Goal: Transaction & Acquisition: Purchase product/service

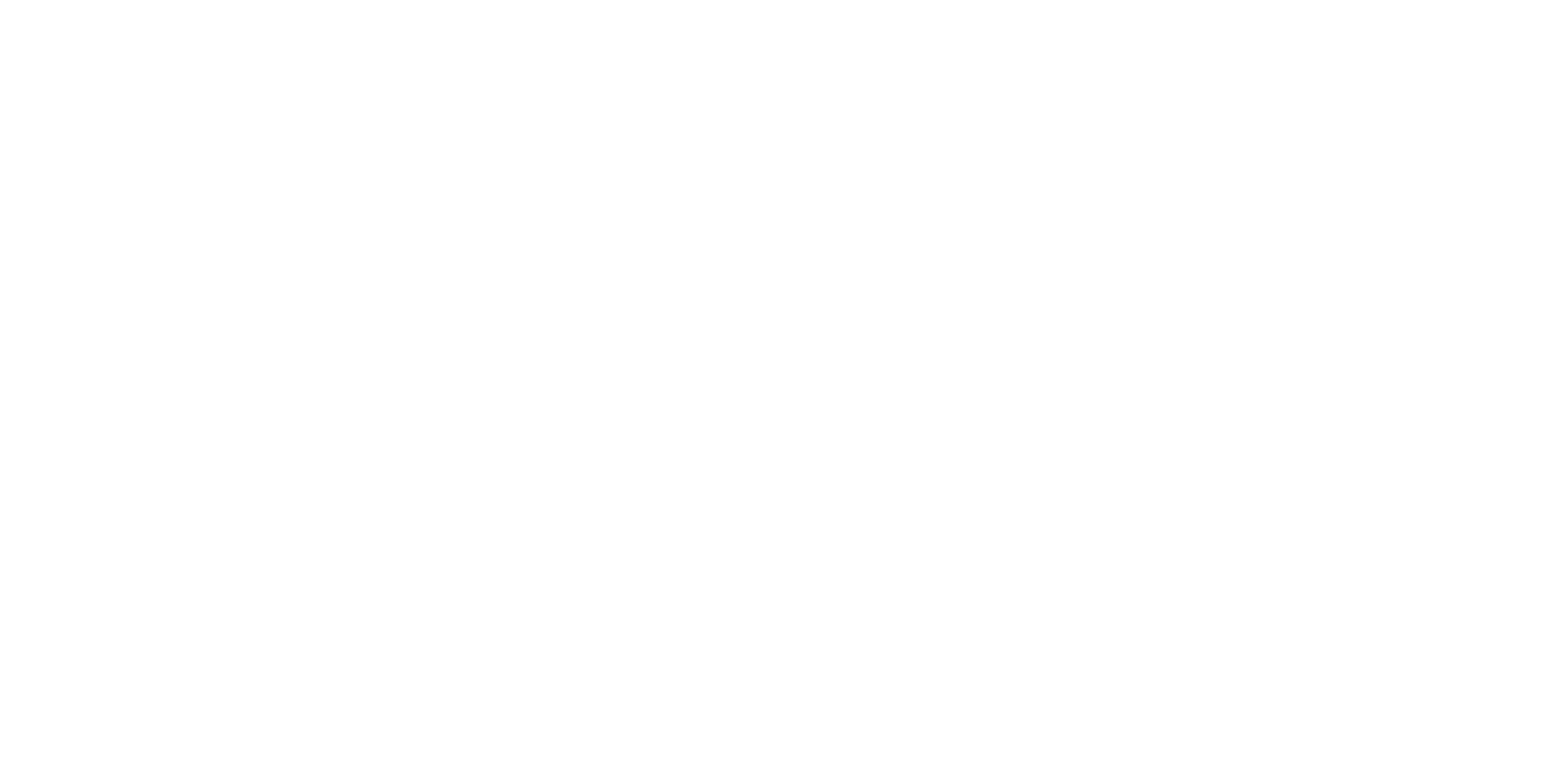
select select "******"
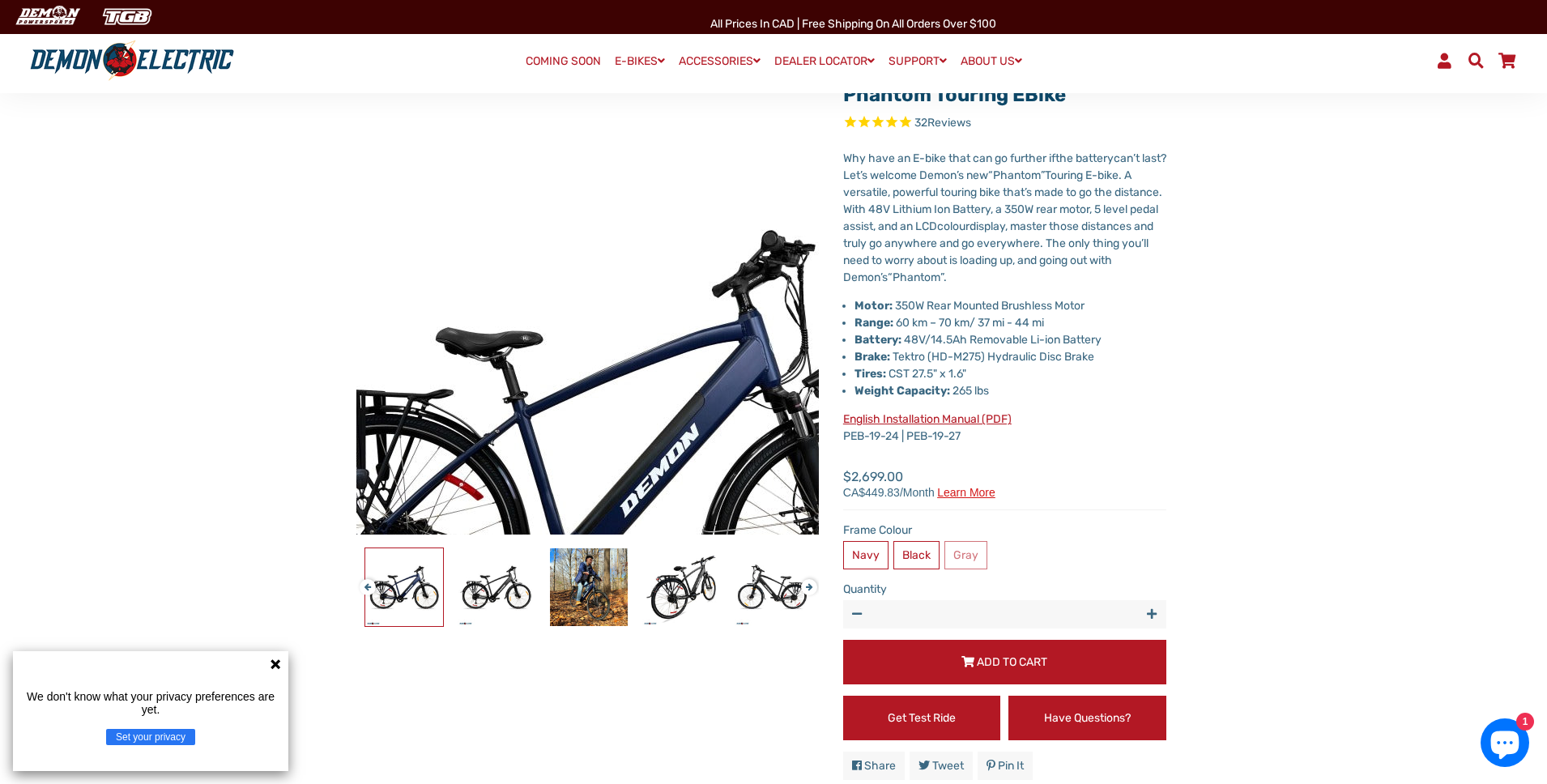
scroll to position [151, 0]
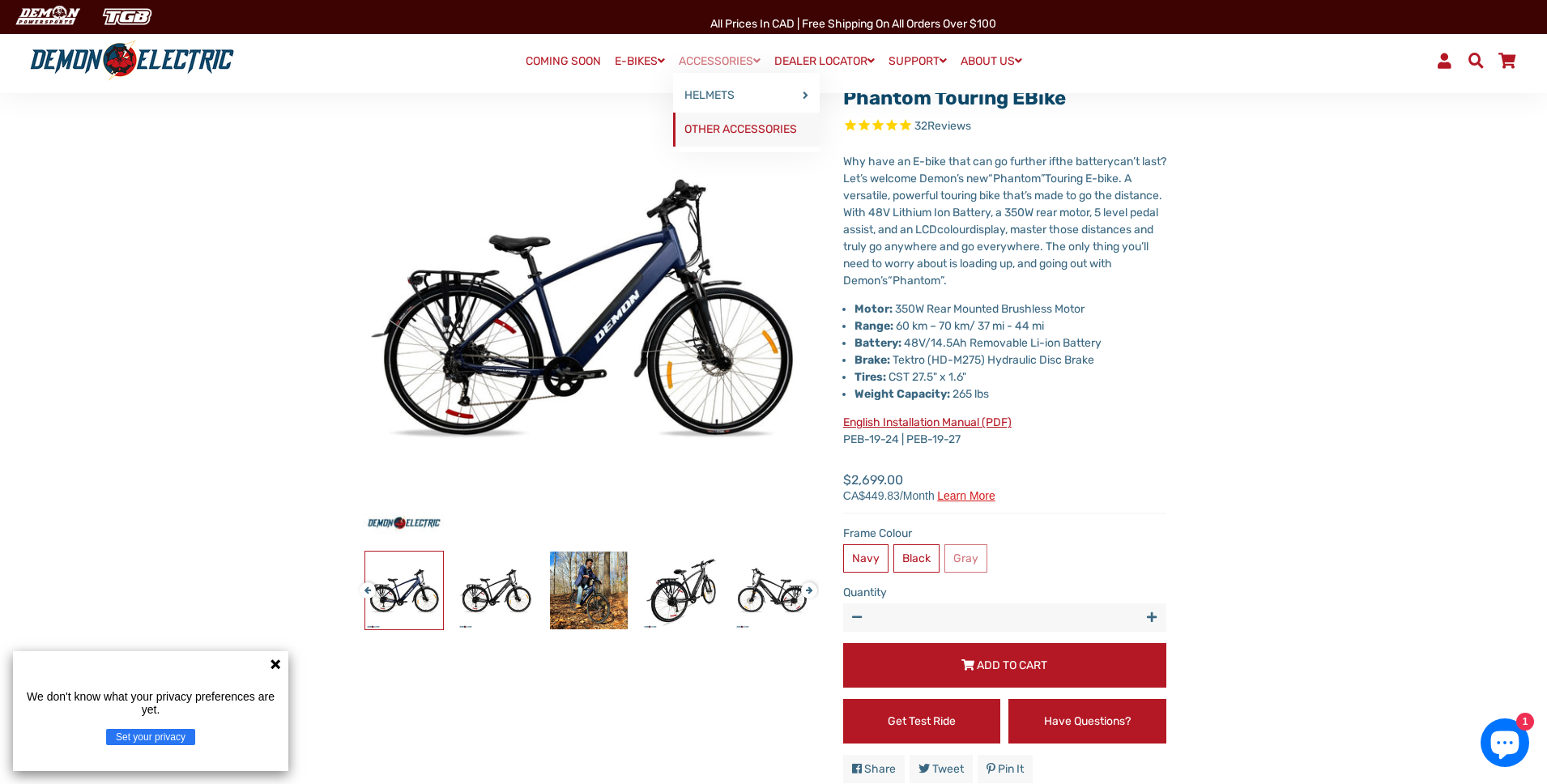
click at [767, 126] on link "OTHER ACCESSORIES" at bounding box center [746, 129] width 147 height 34
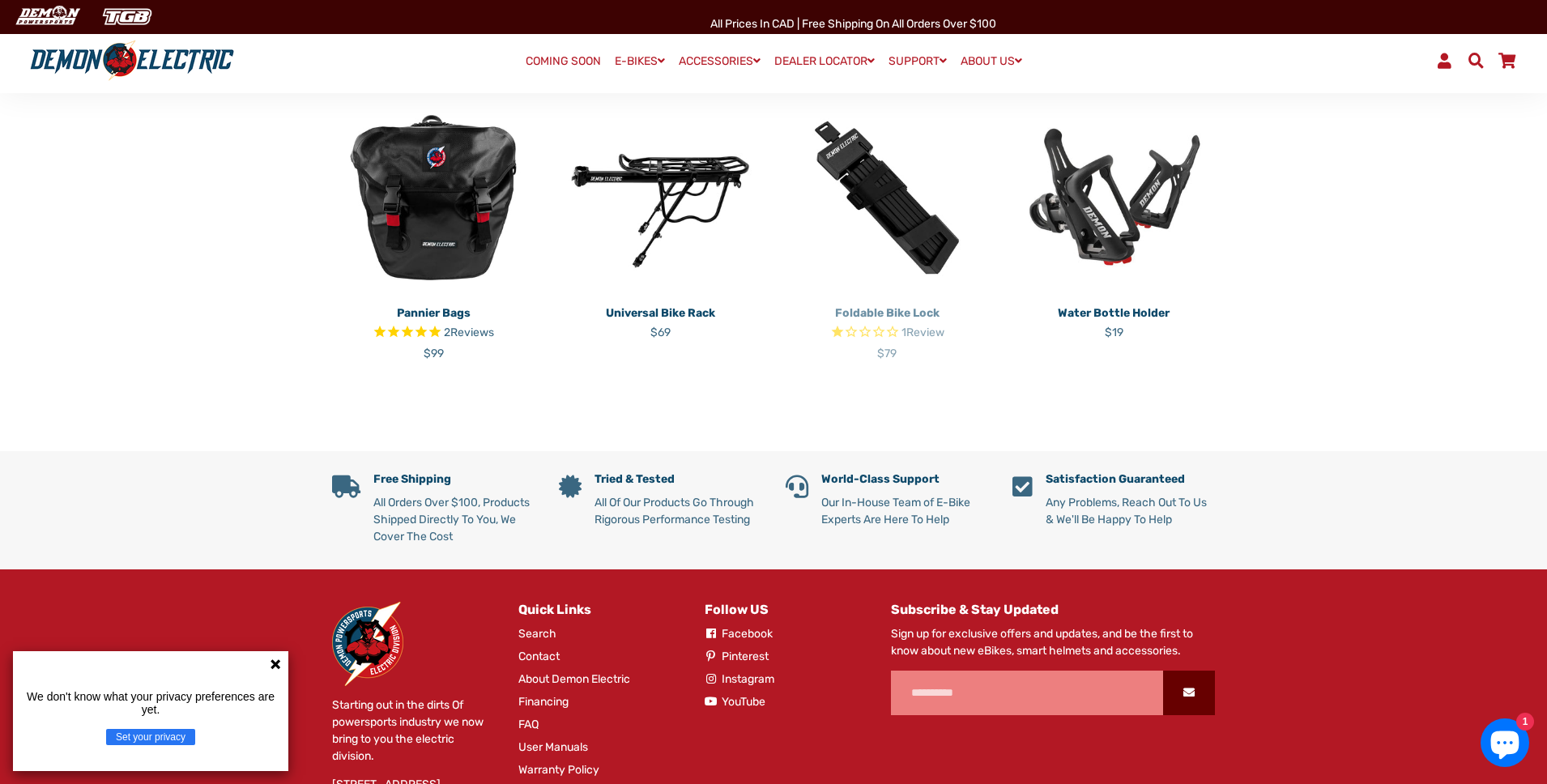
scroll to position [300, 0]
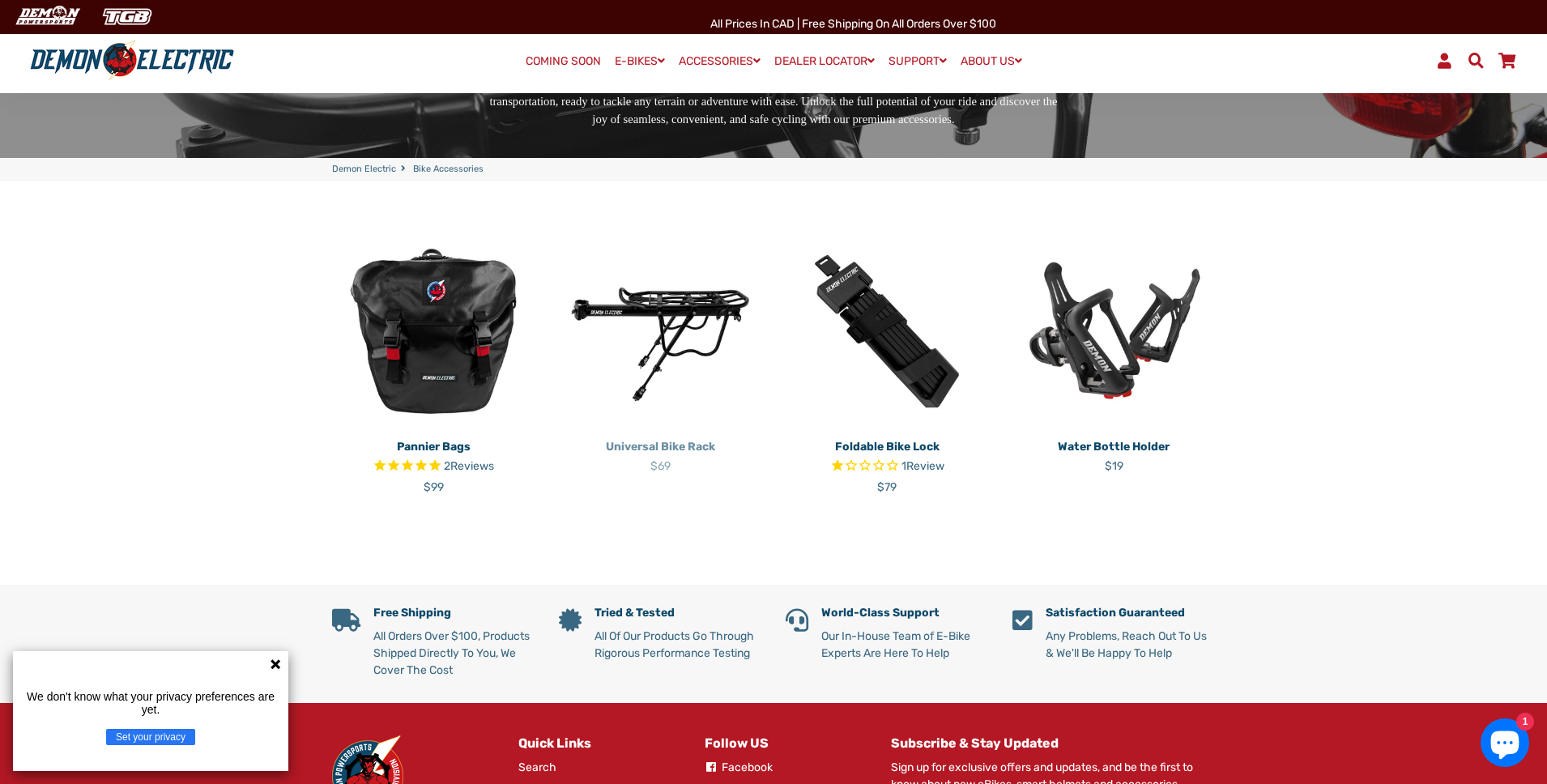
click at [666, 445] on p "Universal Bike Rack" at bounding box center [660, 446] width 202 height 17
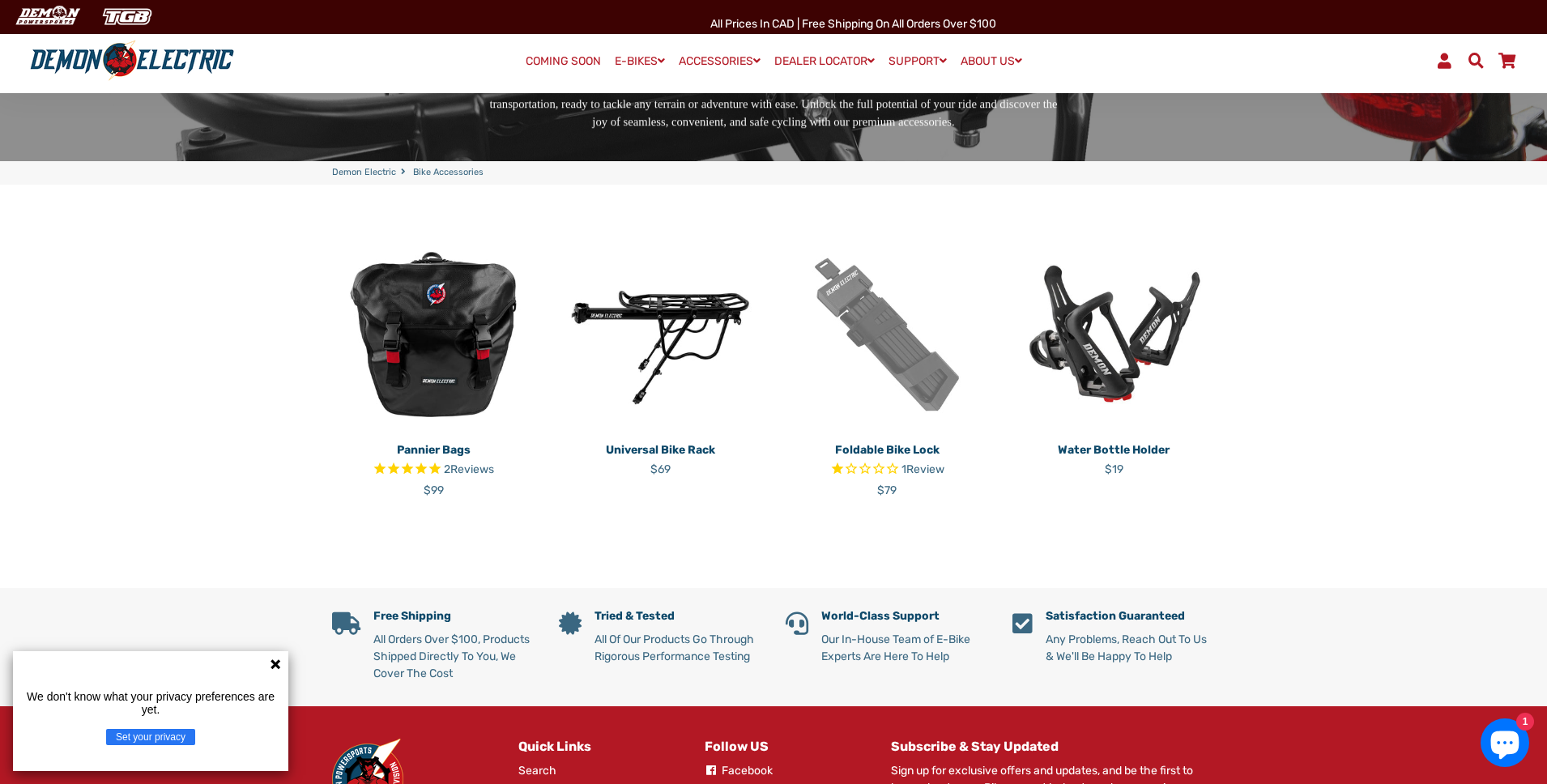
click at [912, 371] on img at bounding box center [887, 334] width 202 height 202
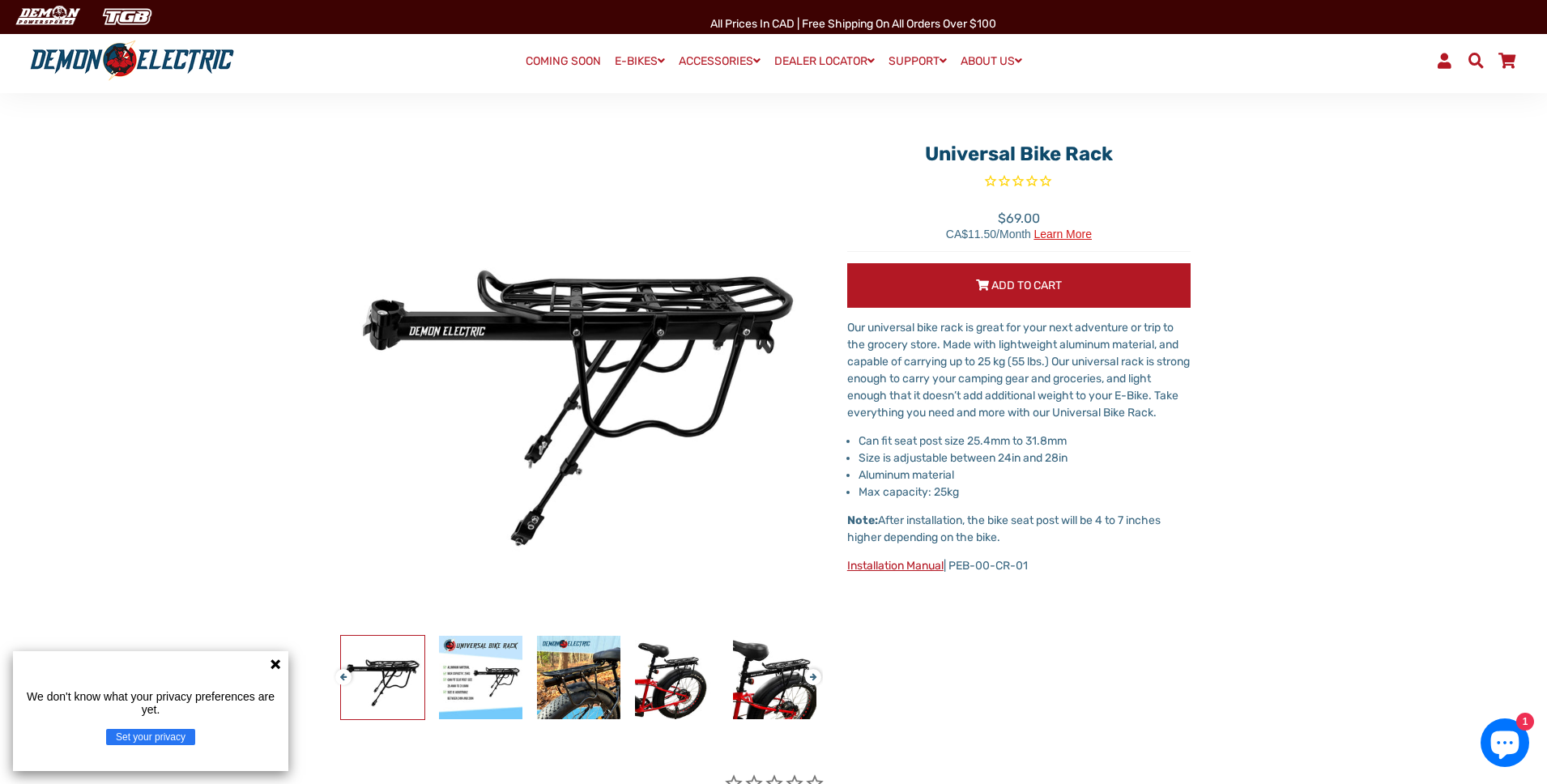
scroll to position [148, 0]
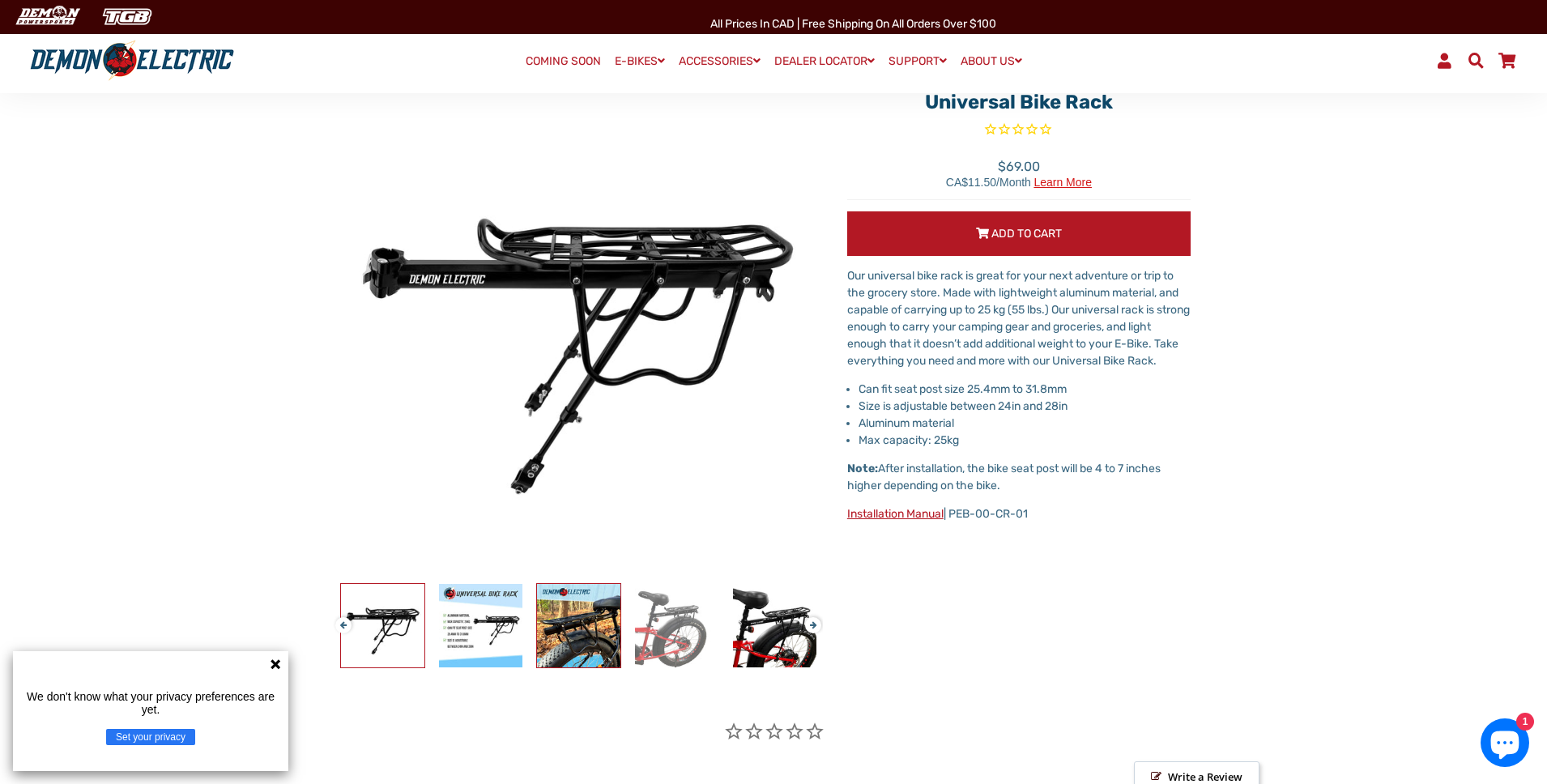
click at [603, 632] on img at bounding box center [578, 626] width 84 height 84
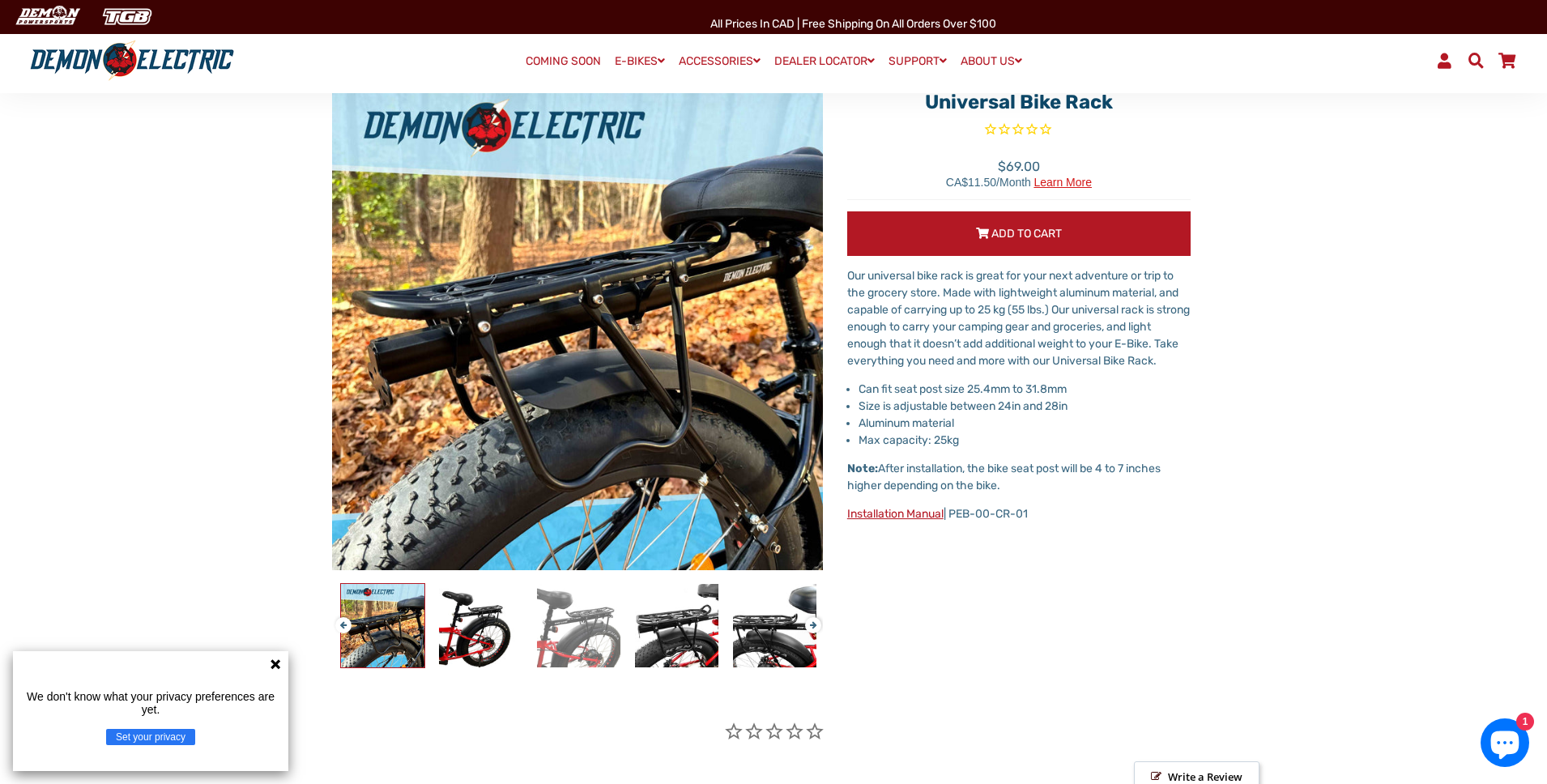
scroll to position [144, 0]
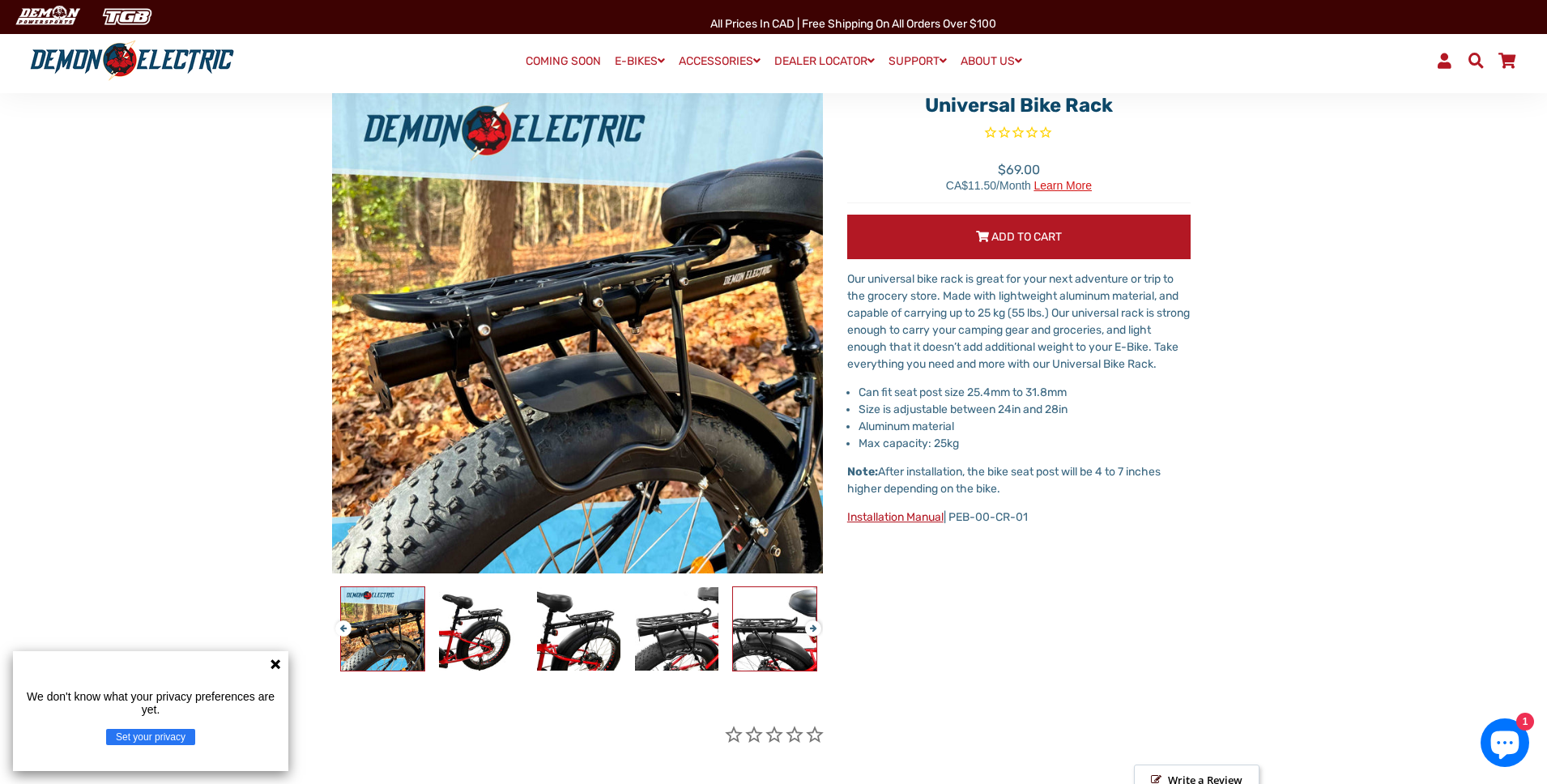
click at [770, 626] on img at bounding box center [774, 628] width 84 height 84
click at [411, 606] on img at bounding box center [382, 628] width 84 height 84
click at [453, 621] on img at bounding box center [480, 628] width 84 height 84
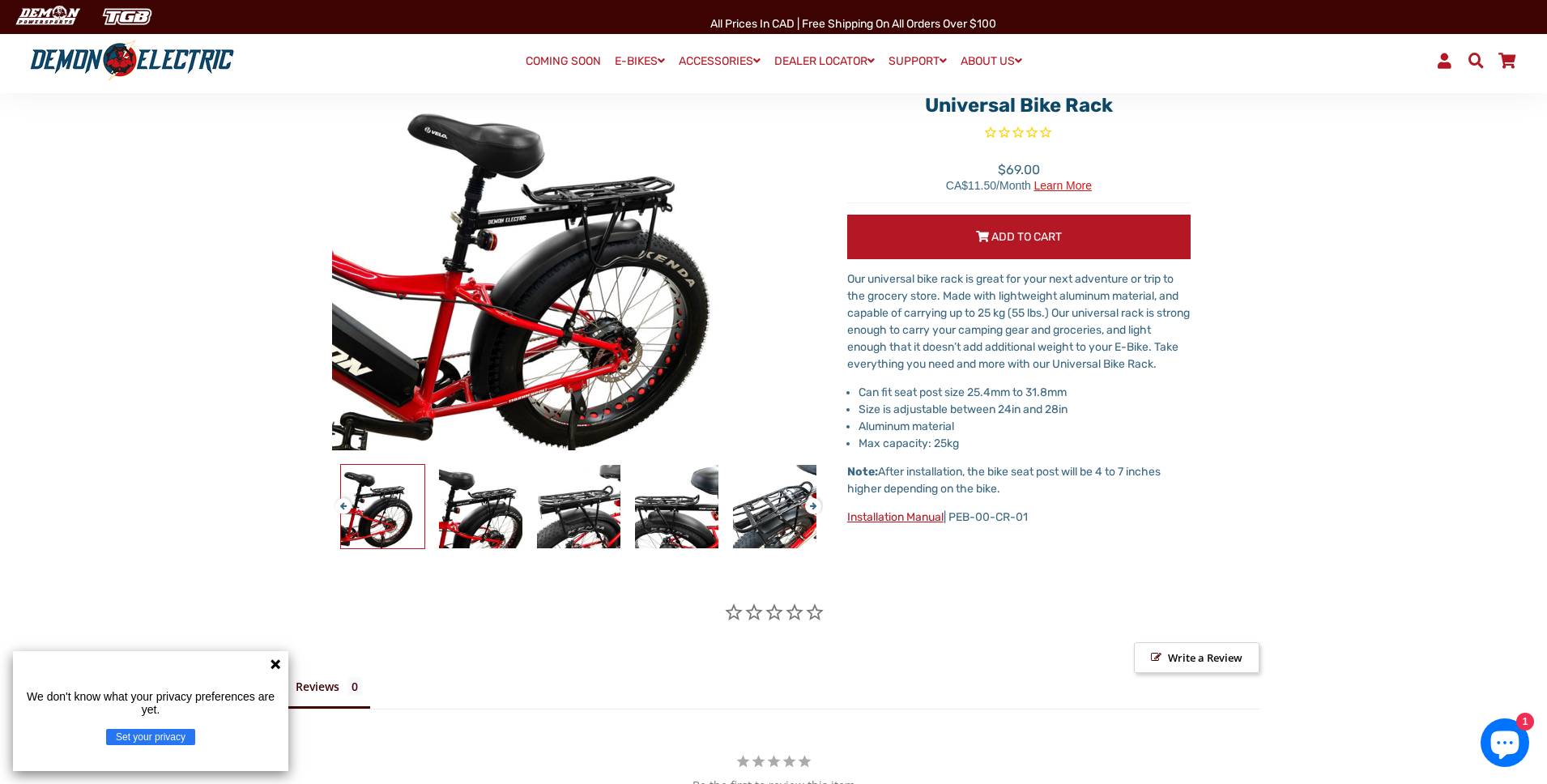
scroll to position [141, 0]
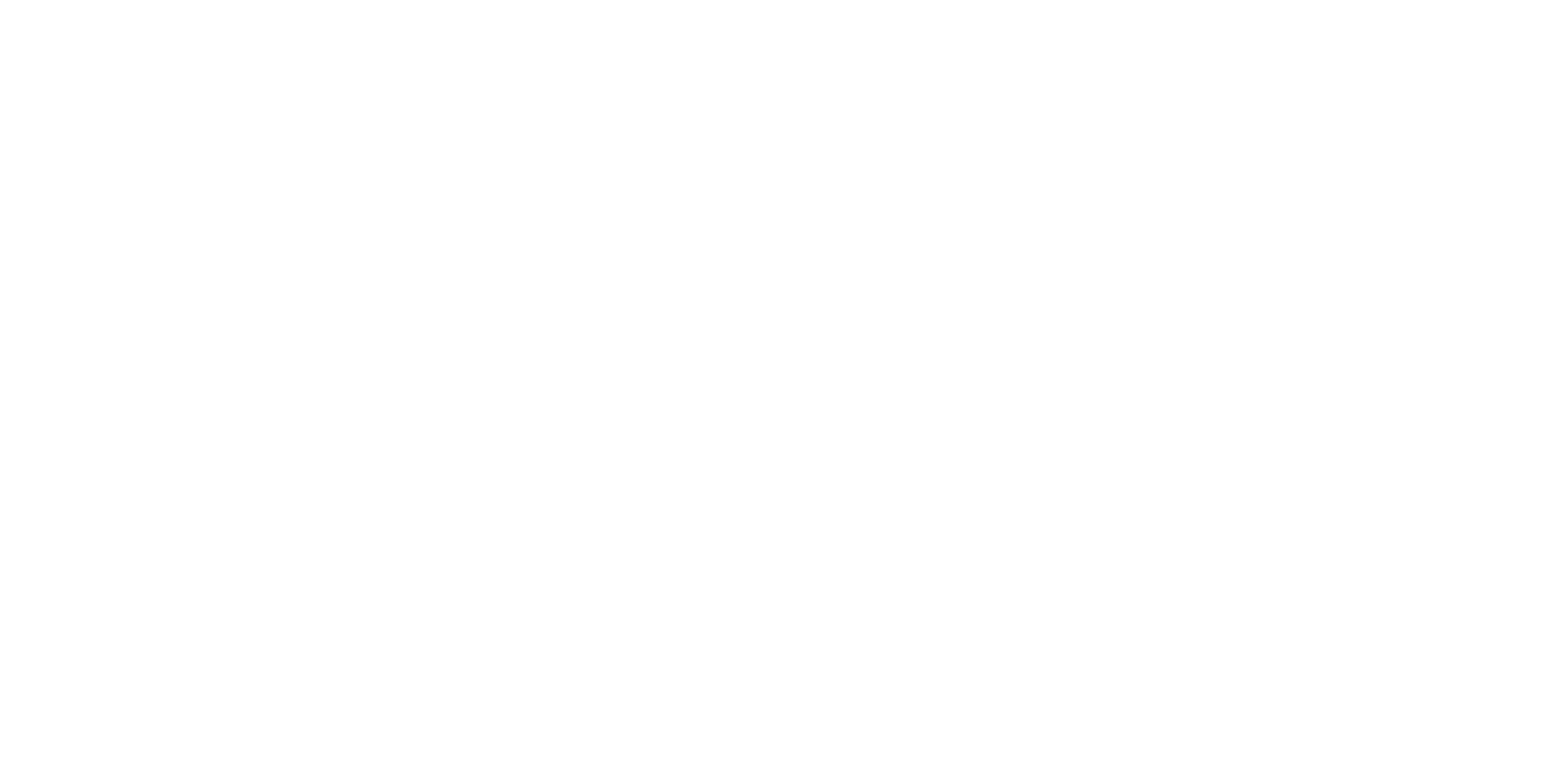
select select "******"
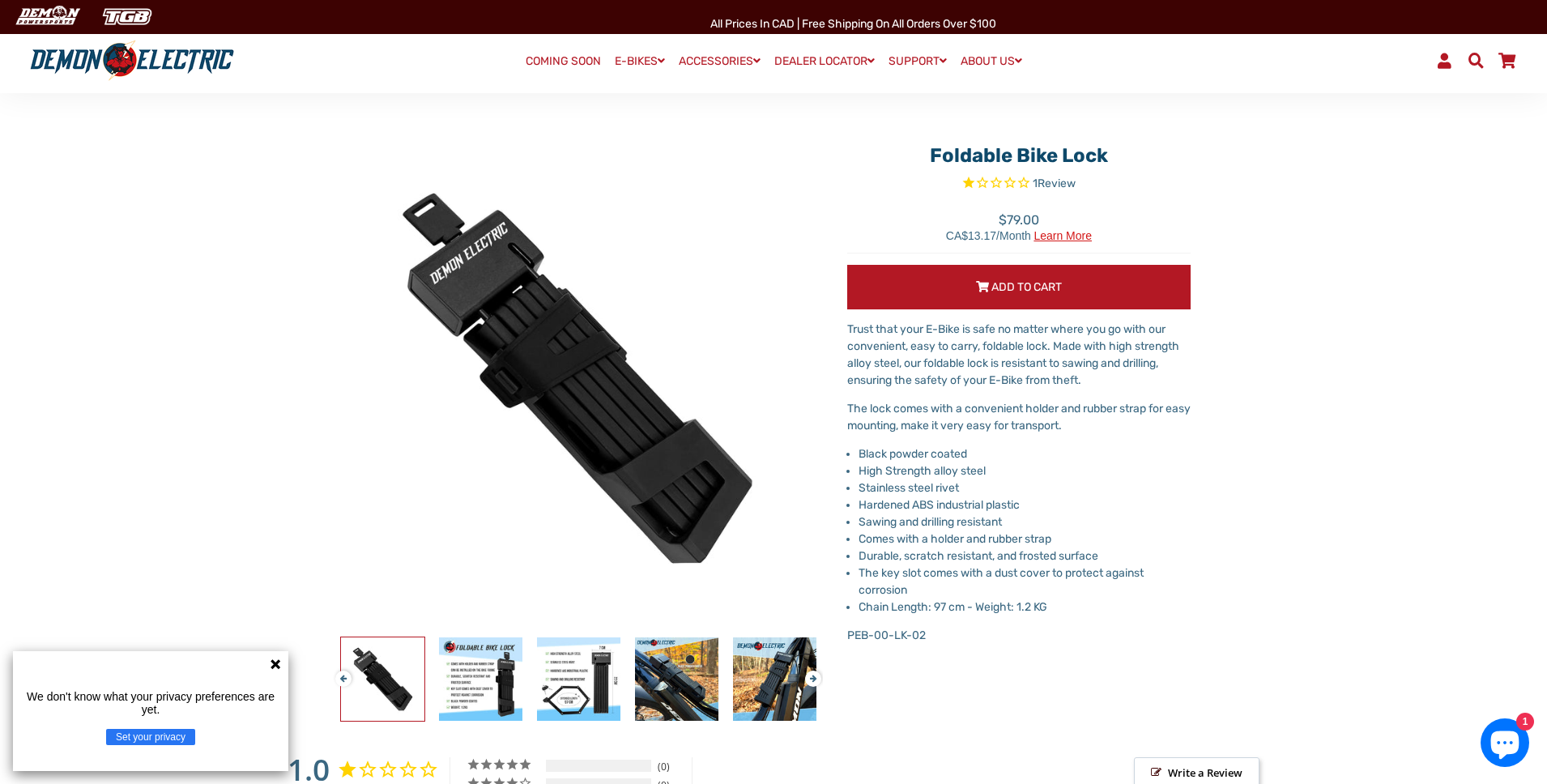
scroll to position [112, 0]
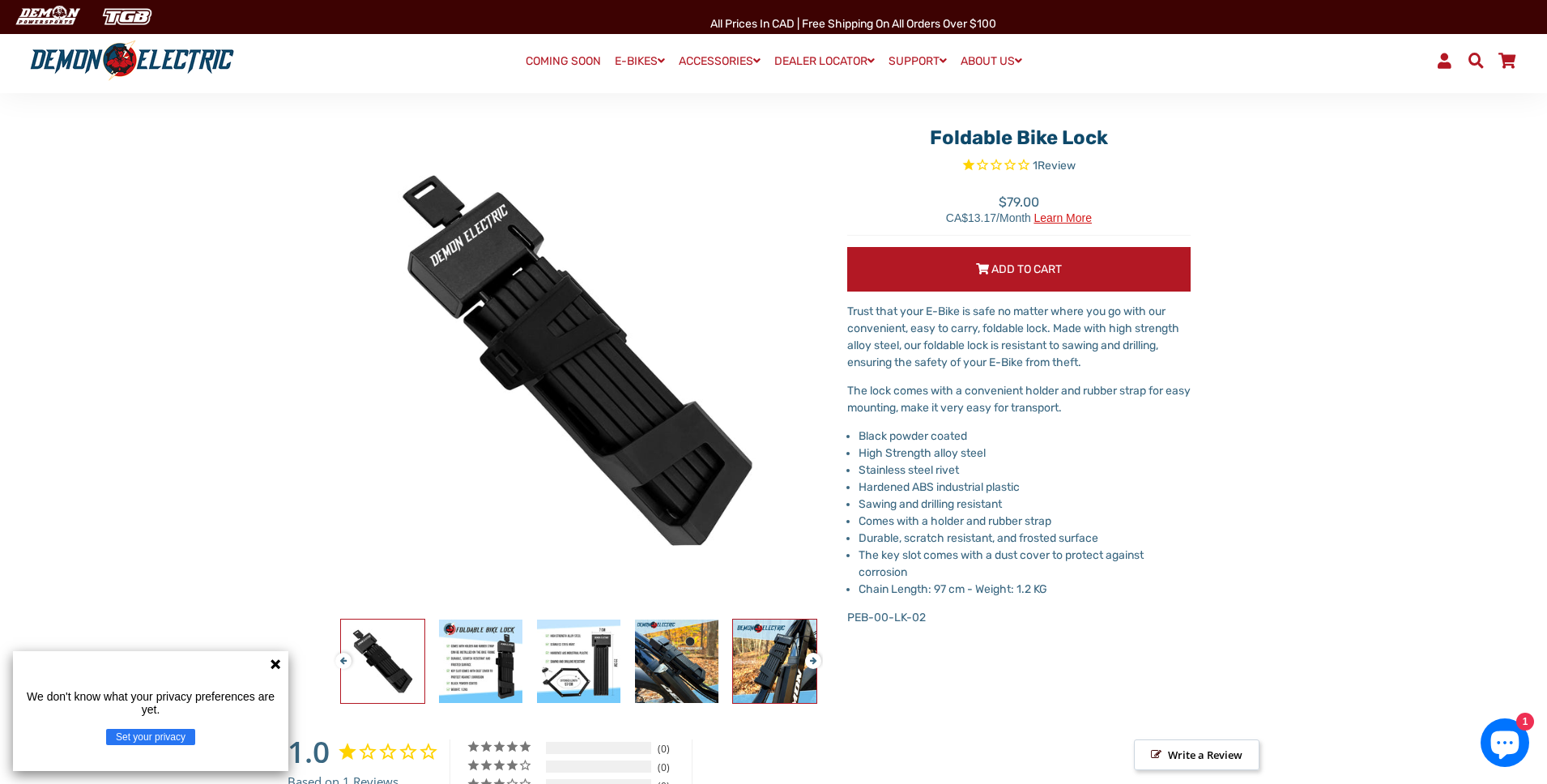
click at [785, 656] on img at bounding box center [774, 661] width 84 height 84
click at [763, 648] on img at bounding box center [774, 661] width 84 height 84
click at [762, 649] on img at bounding box center [774, 661] width 84 height 84
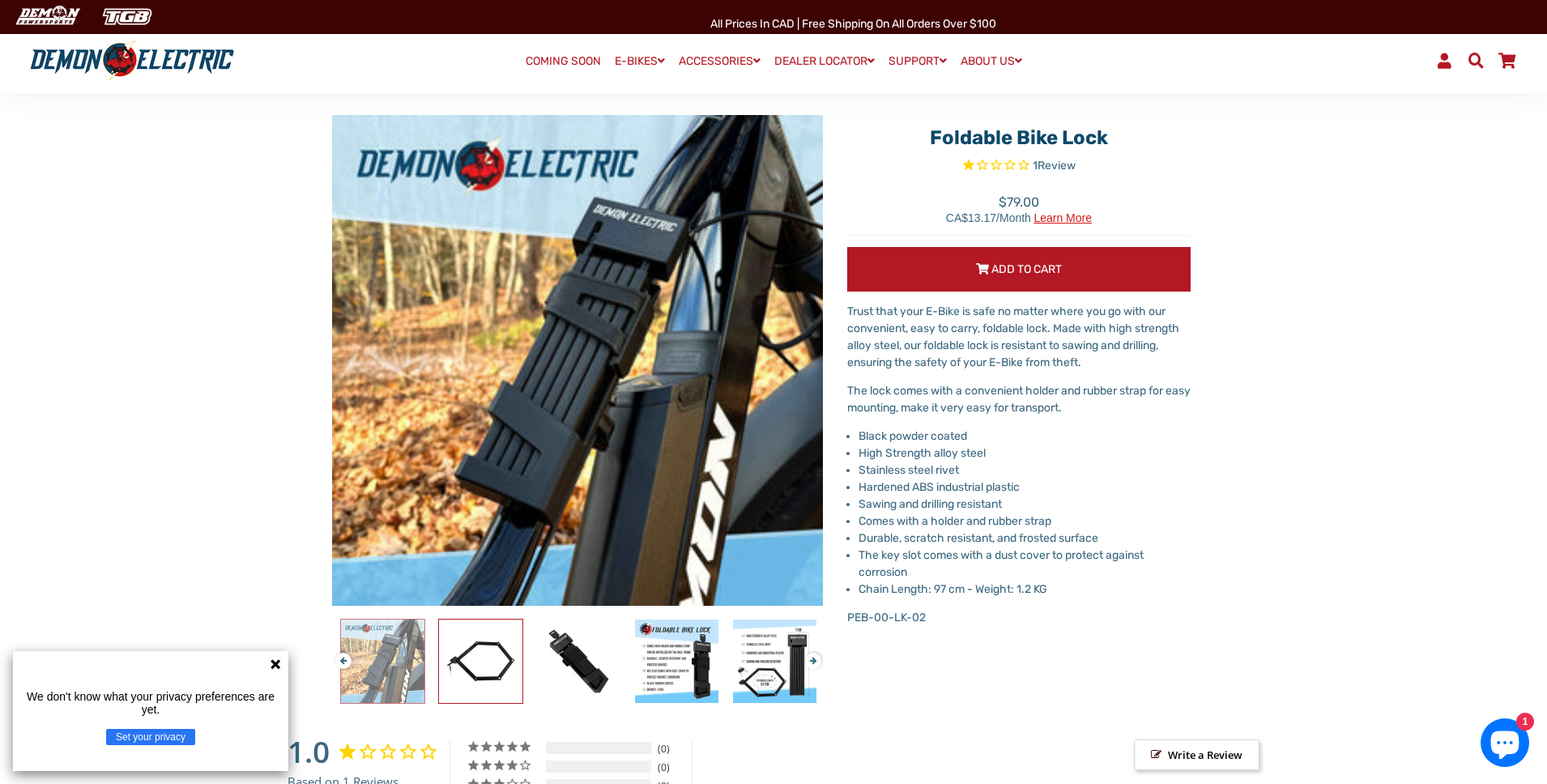
click at [762, 650] on div at bounding box center [284, 661] width 1666 height 85
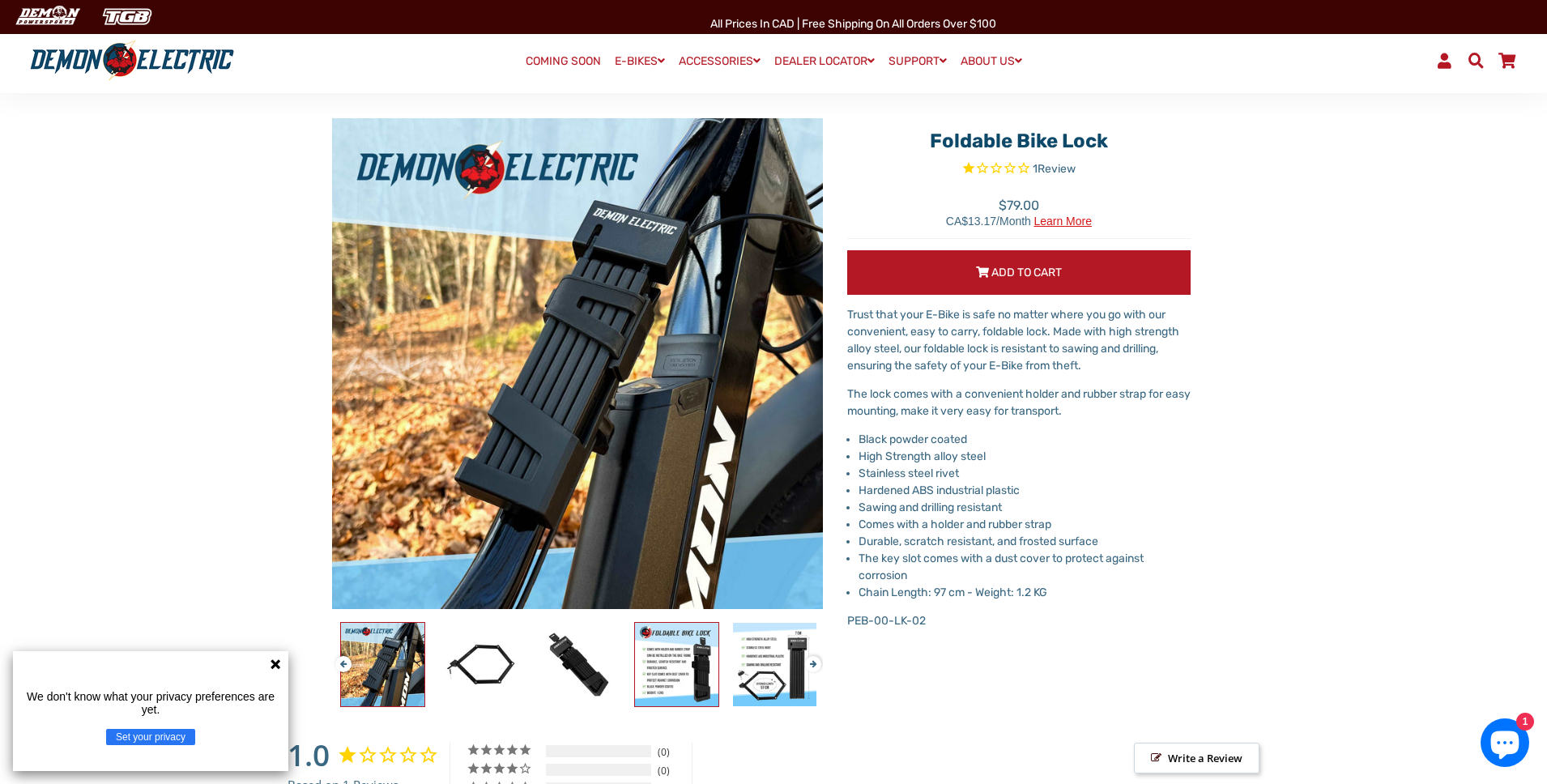
click at [669, 657] on img at bounding box center [677, 664] width 84 height 84
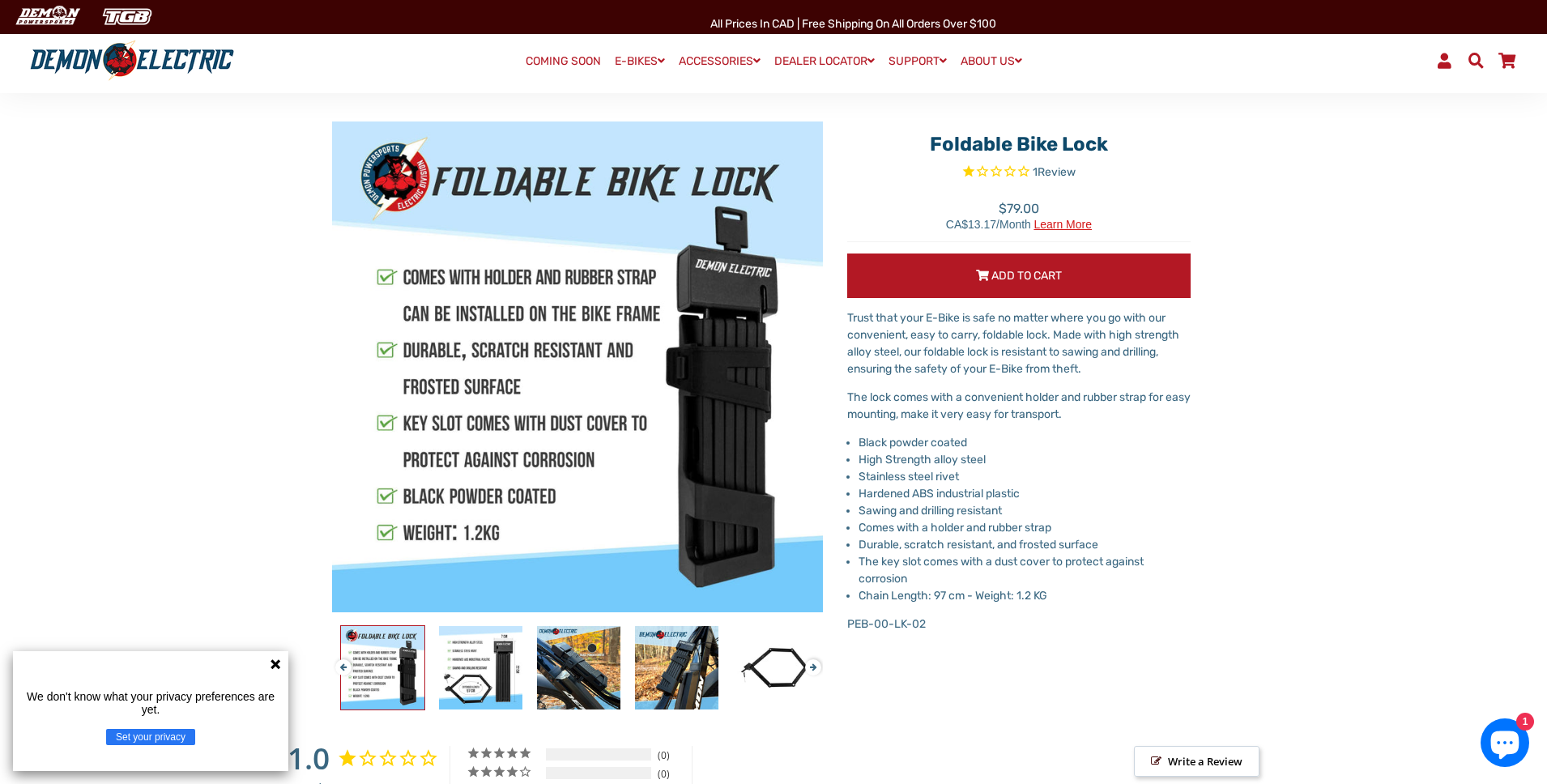
scroll to position [102, 0]
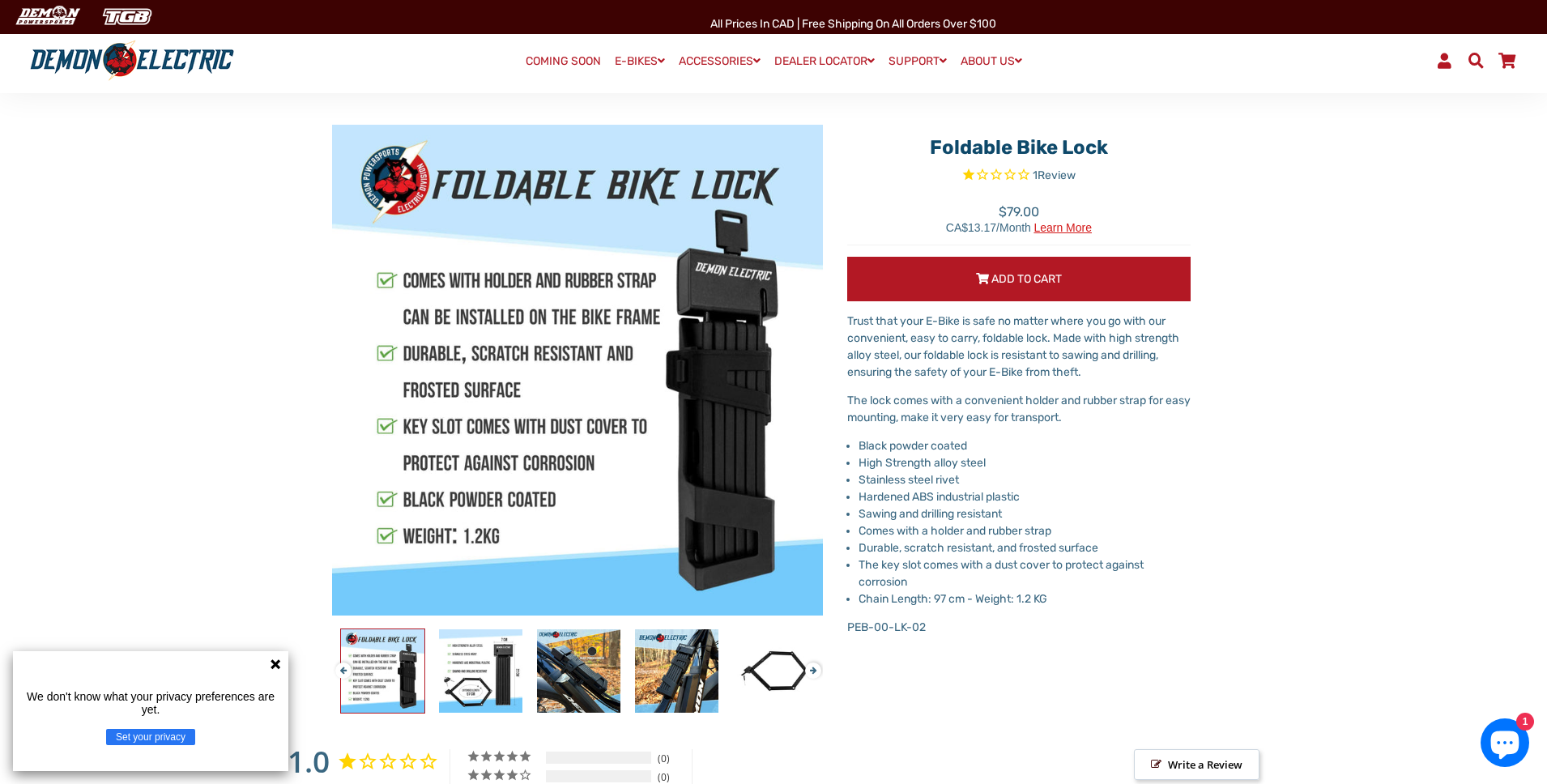
click at [1070, 173] on span "Review" at bounding box center [1056, 175] width 38 height 14
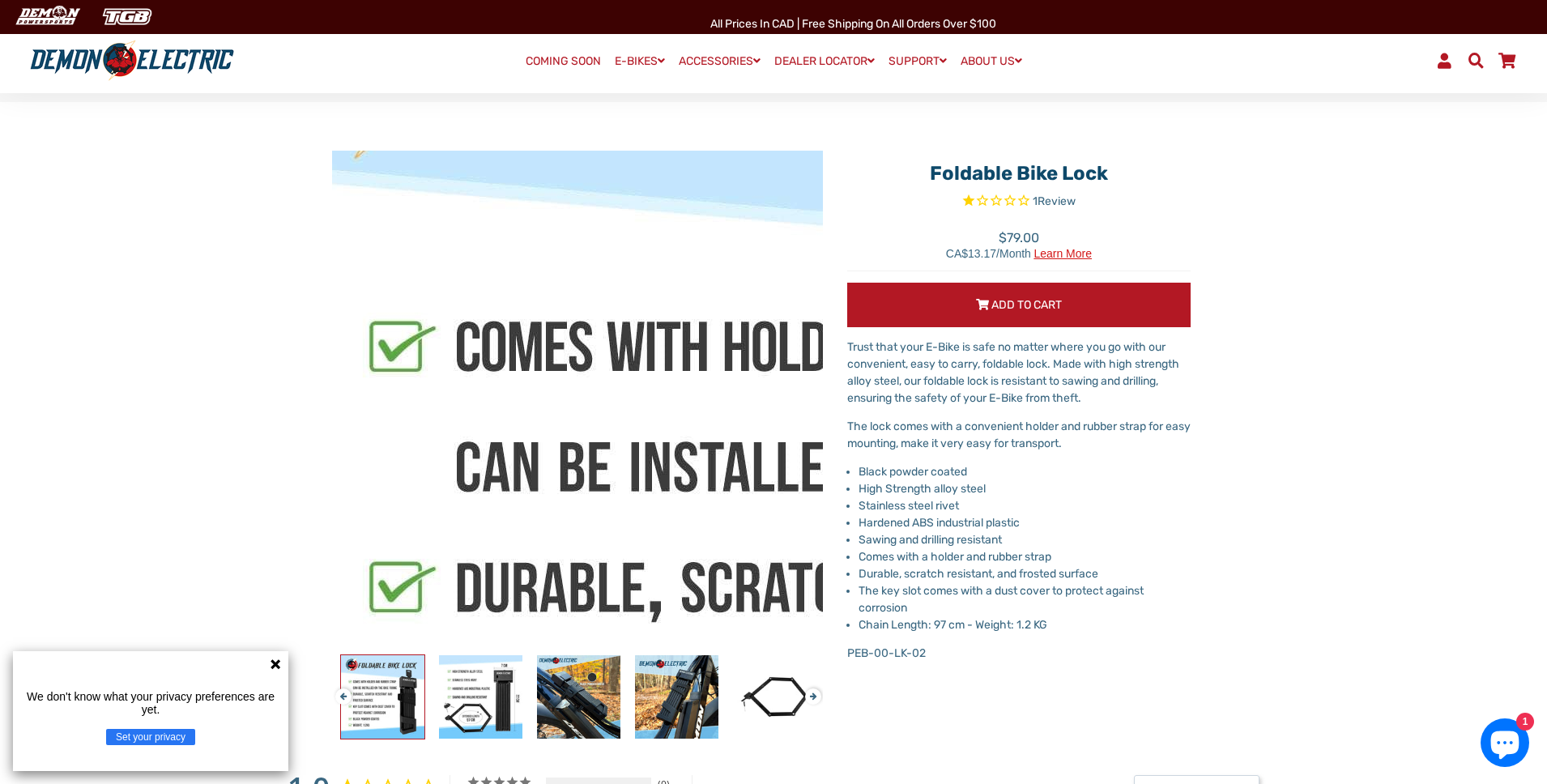
scroll to position [0, 0]
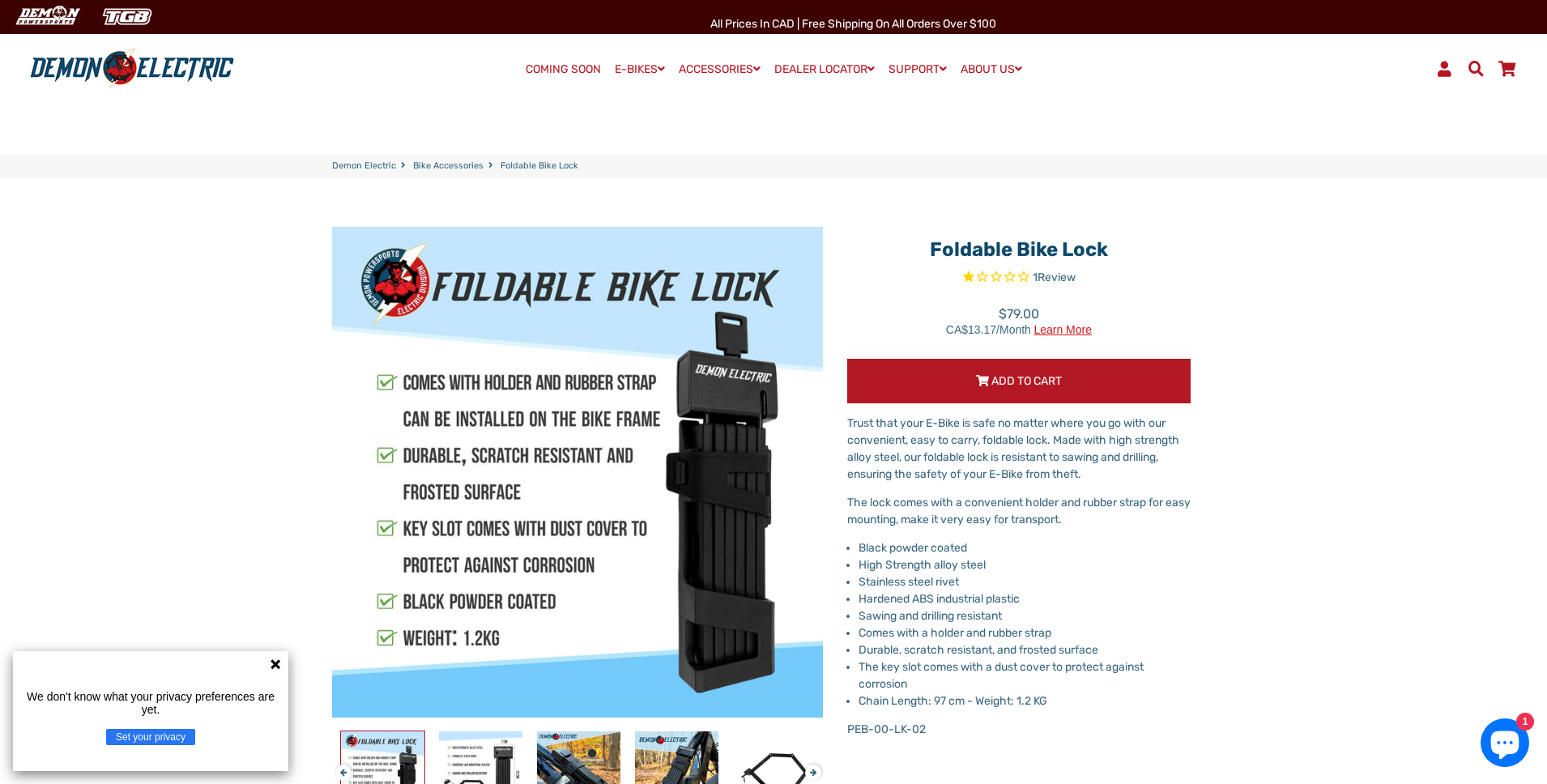
drag, startPoint x: 1016, startPoint y: 249, endPoint x: 1146, endPoint y: 257, distance: 130.2
click at [1146, 257] on h1 "Foldable Bike Lock" at bounding box center [1019, 250] width 343 height 24
copy h1 "Bike Lock"
click at [1299, 217] on div "Foldable Bike Lock 1 Review Next" at bounding box center [774, 496] width 1547 height 637
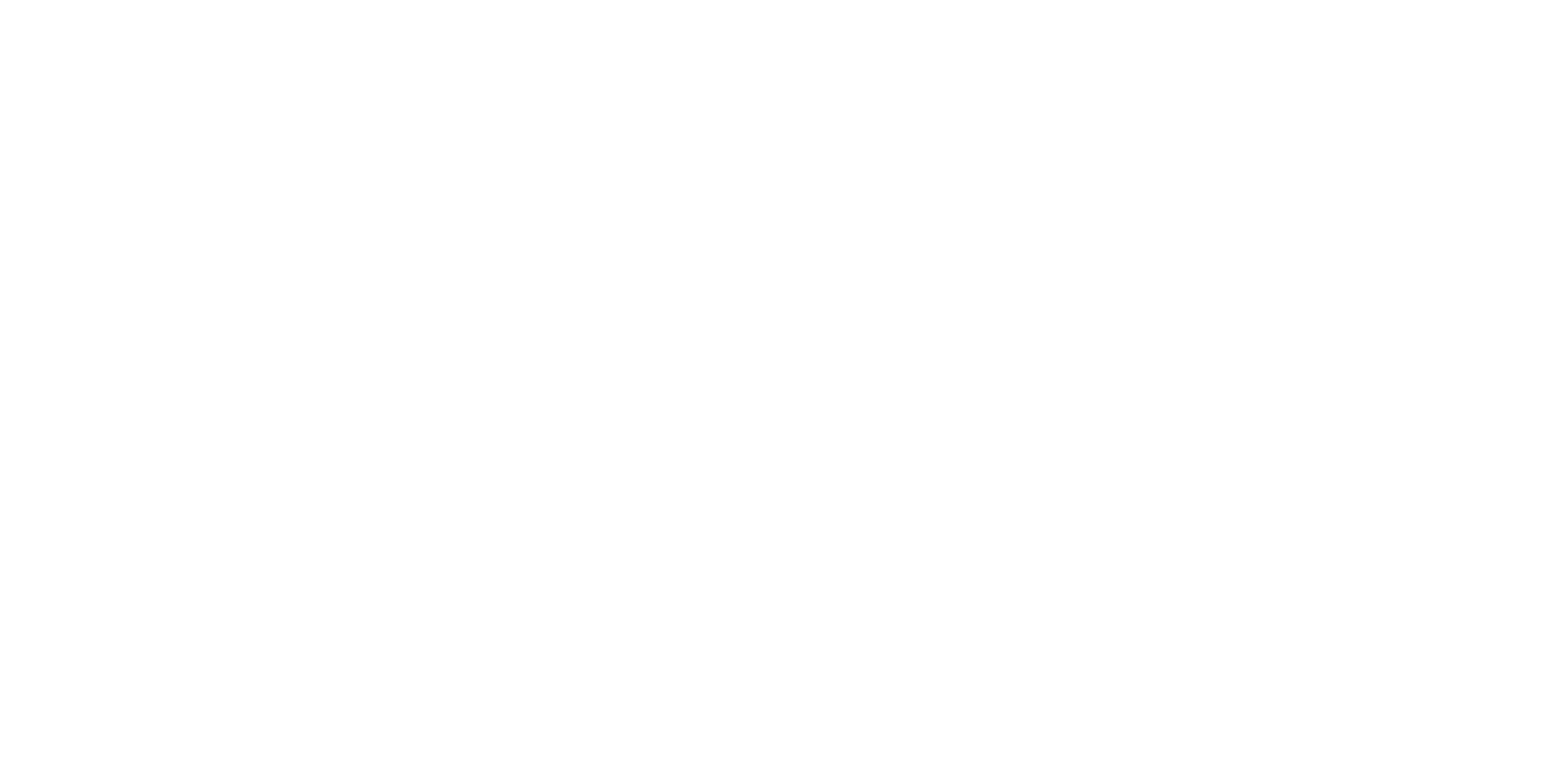
select select "******"
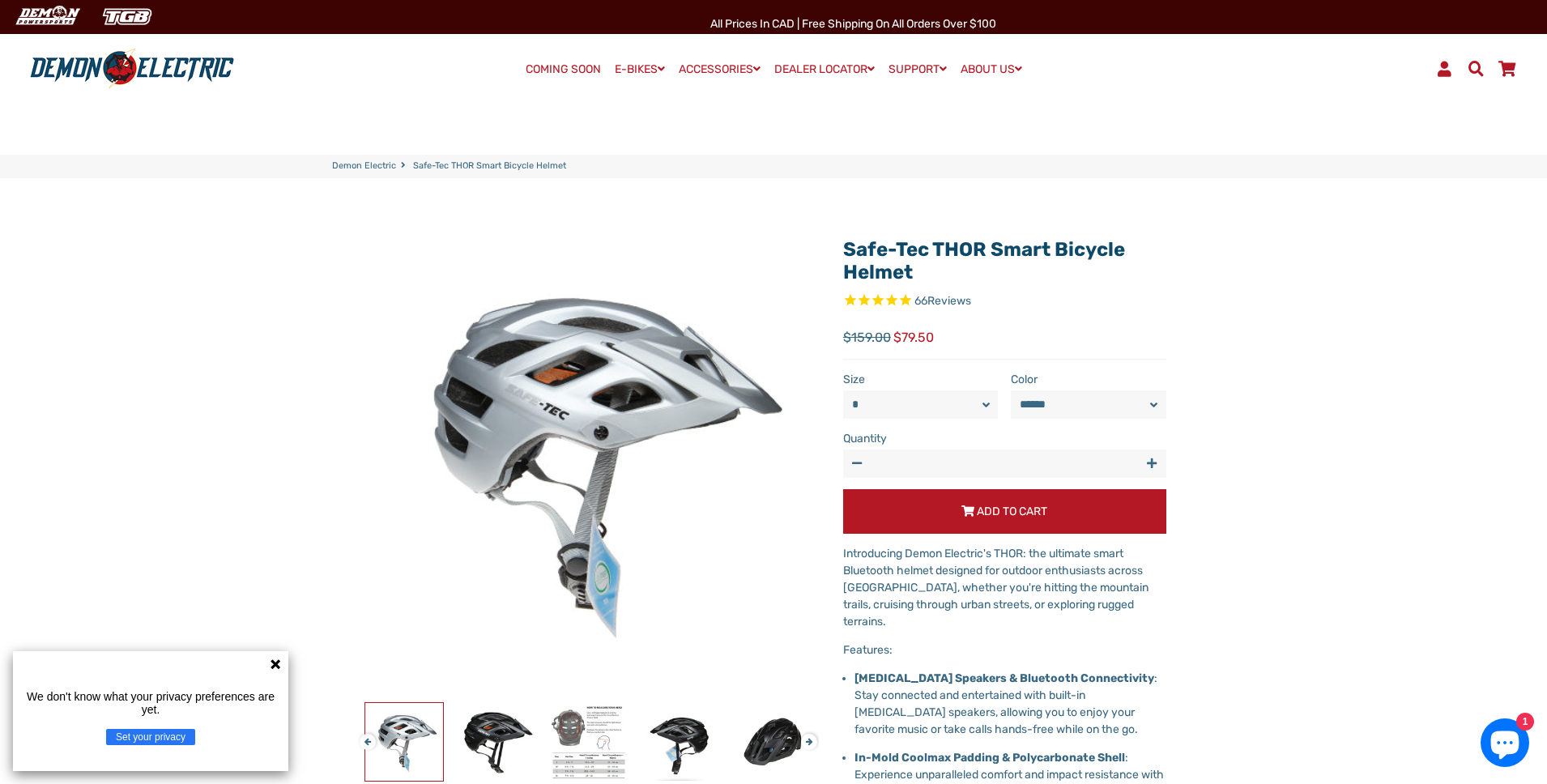
select select "******"
